Goal: Information Seeking & Learning: Learn about a topic

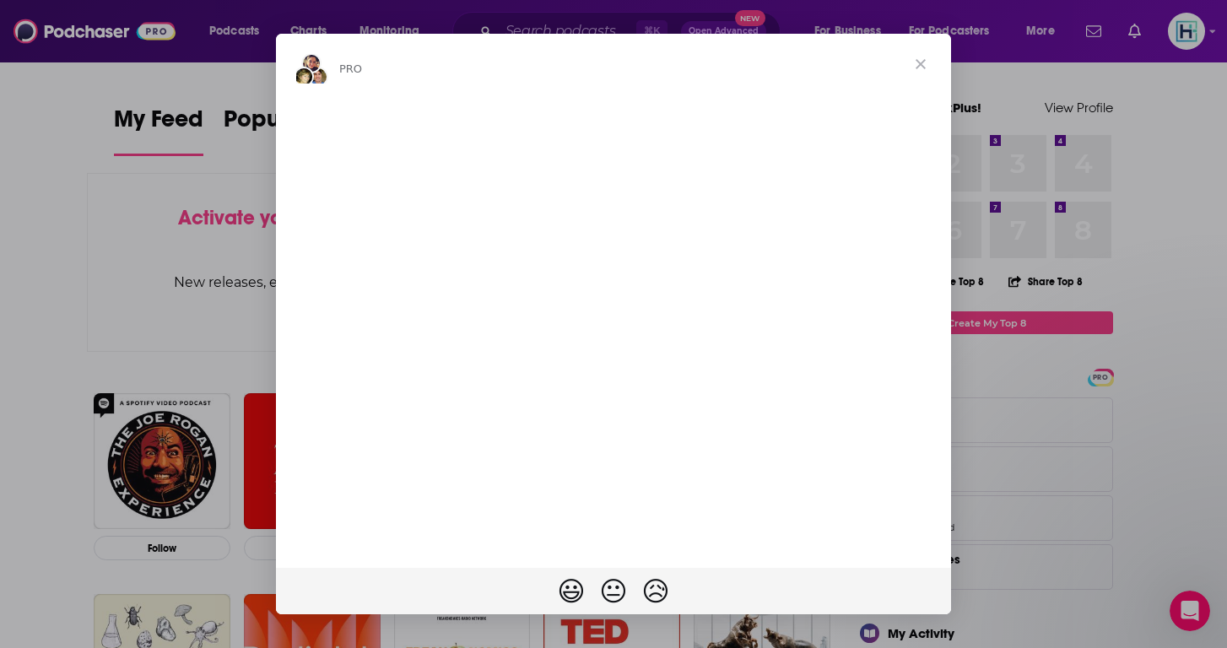
click at [923, 57] on span "Close" at bounding box center [920, 64] width 61 height 61
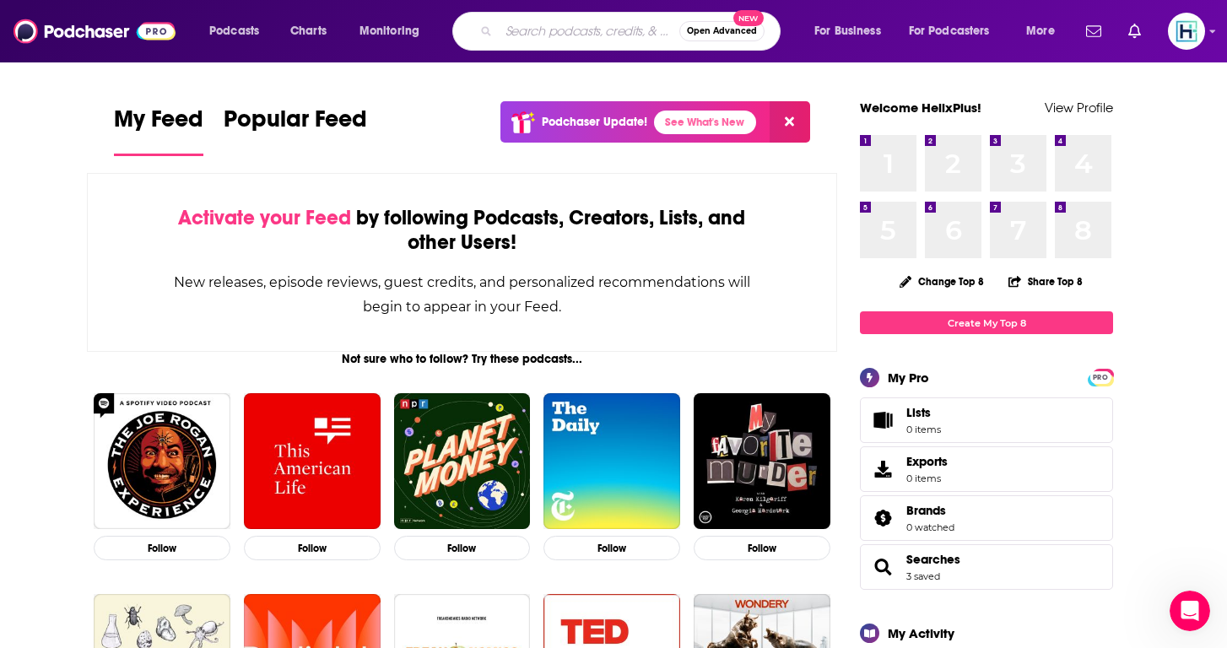
click at [570, 38] on input "Search podcasts, credits, & more..." at bounding box center [589, 31] width 181 height 27
type input "skeptoid"
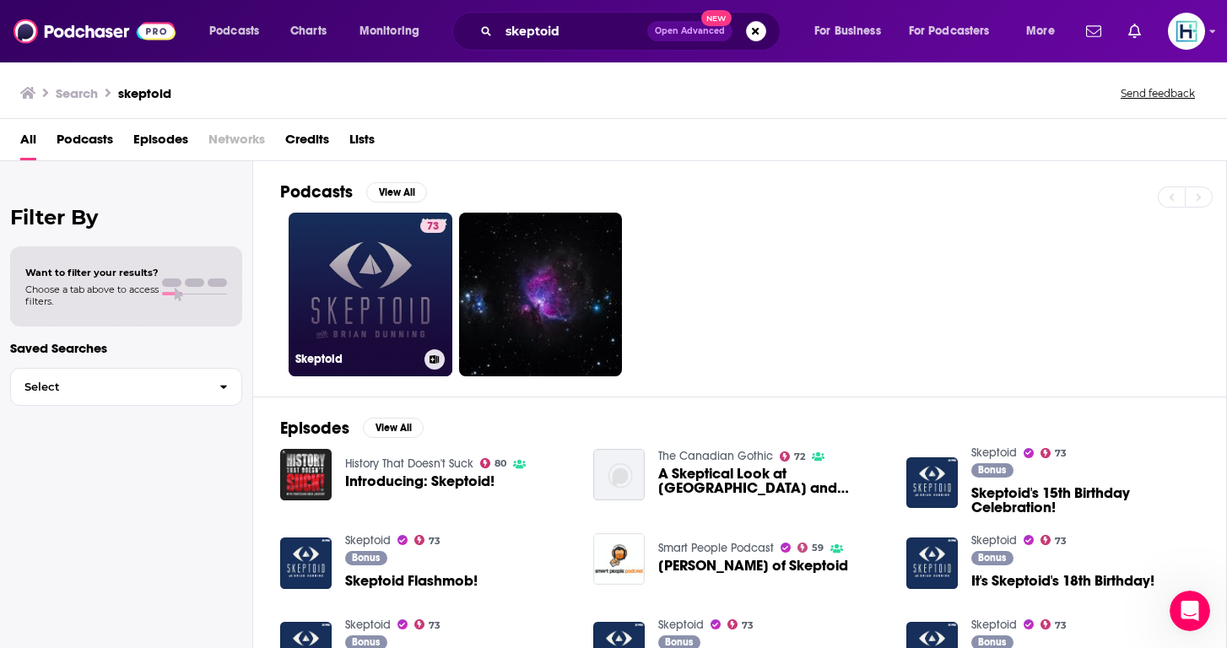
click at [313, 218] on link "73 Skeptoid" at bounding box center [371, 295] width 164 height 164
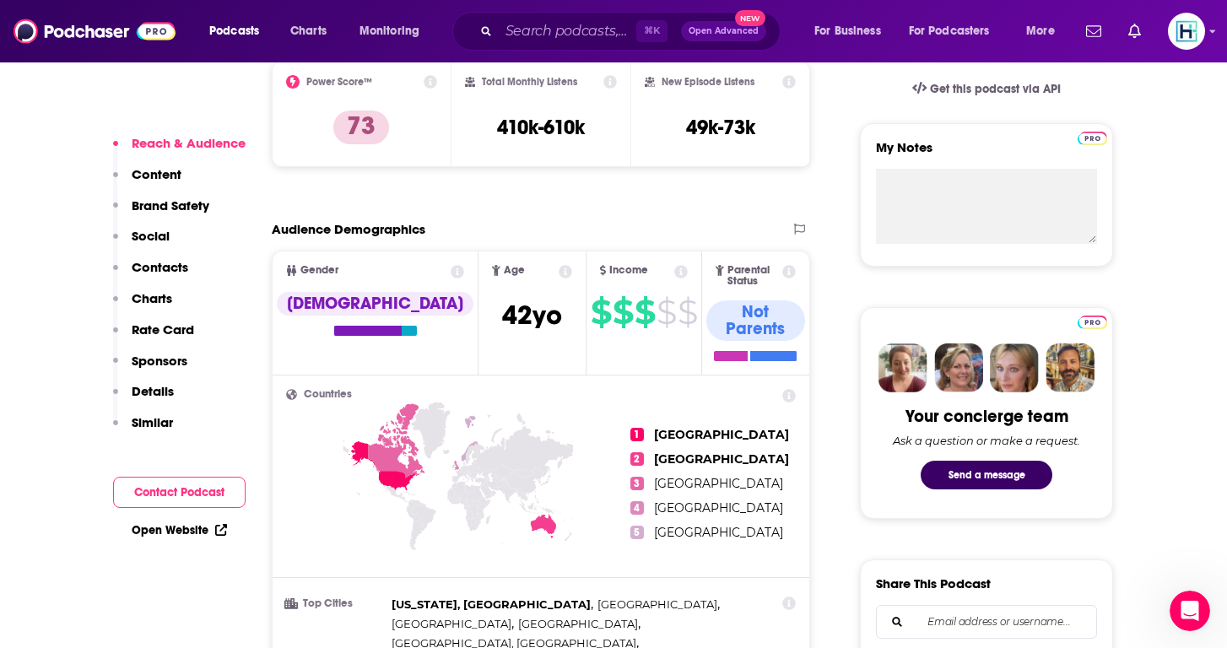
scroll to position [584, 0]
